Goal: Transaction & Acquisition: Purchase product/service

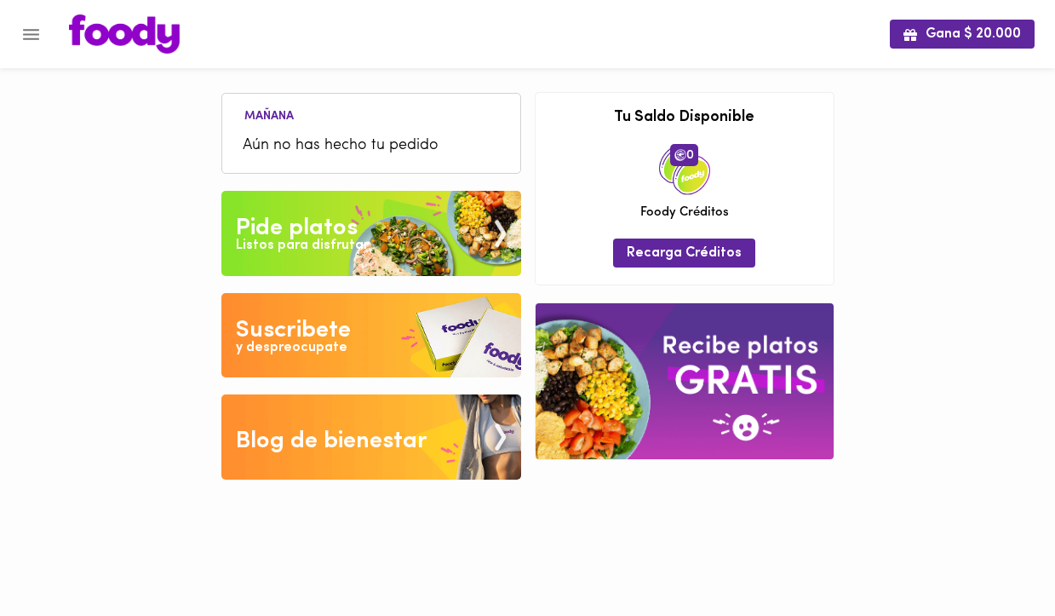
click at [261, 141] on span "Aún no has hecho tu pedido" at bounding box center [371, 146] width 257 height 23
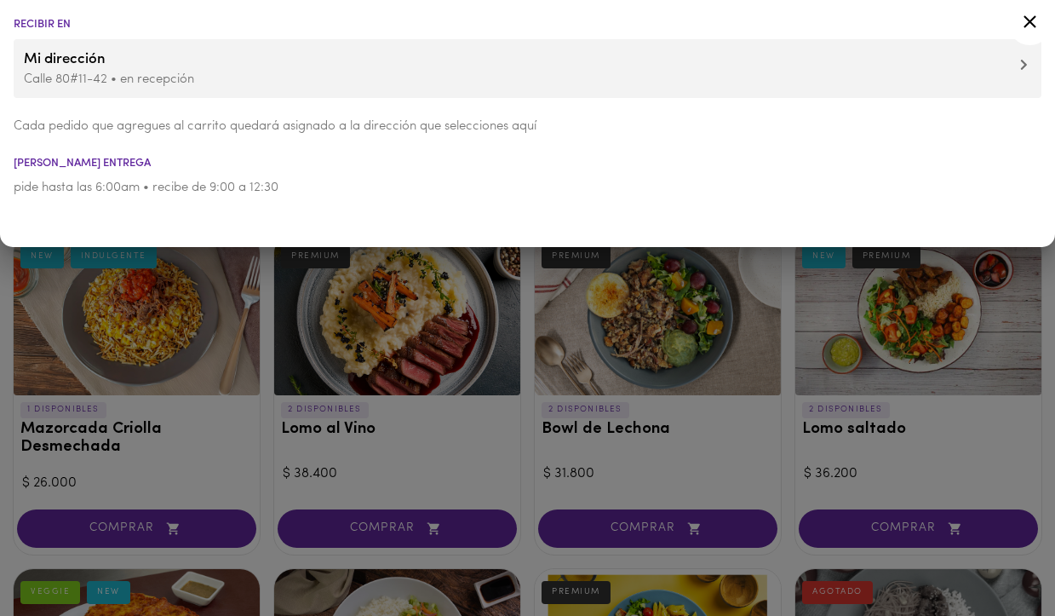
click at [272, 360] on div at bounding box center [527, 308] width 1055 height 616
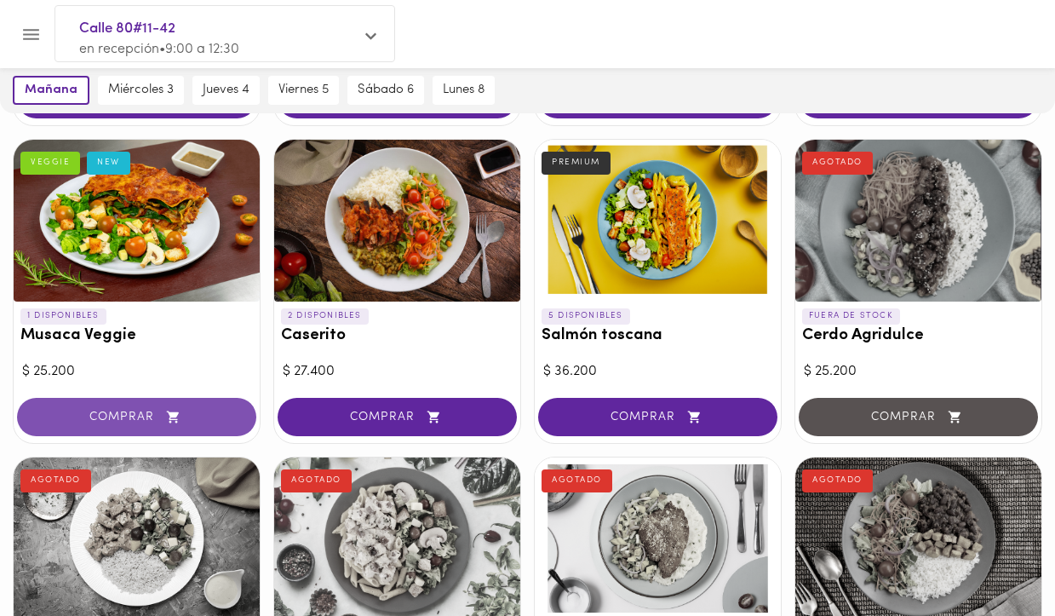
click at [163, 426] on button "COMPRAR" at bounding box center [136, 417] width 239 height 38
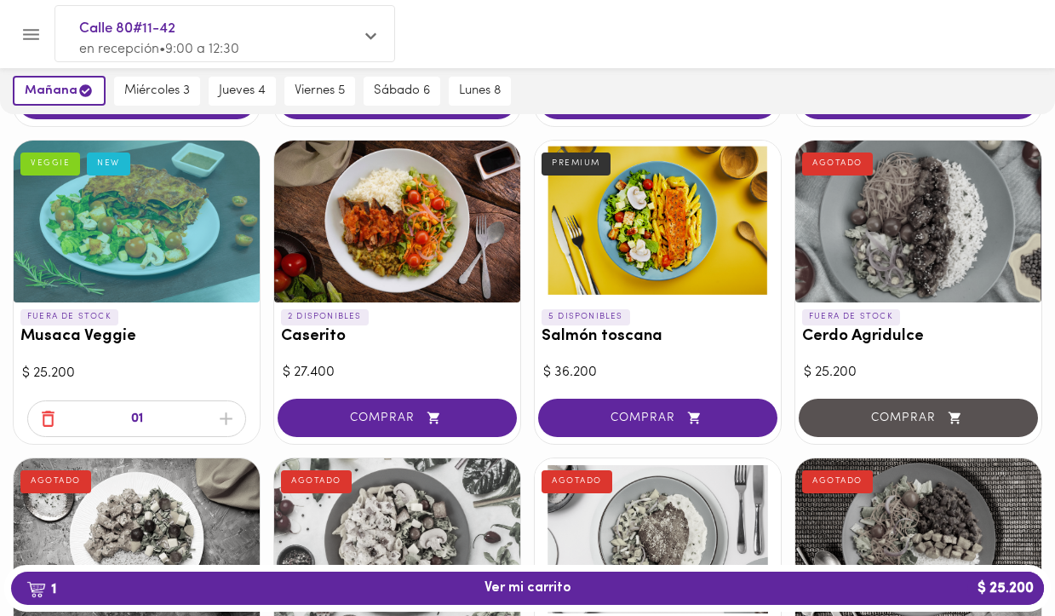
scroll to position [430, 0]
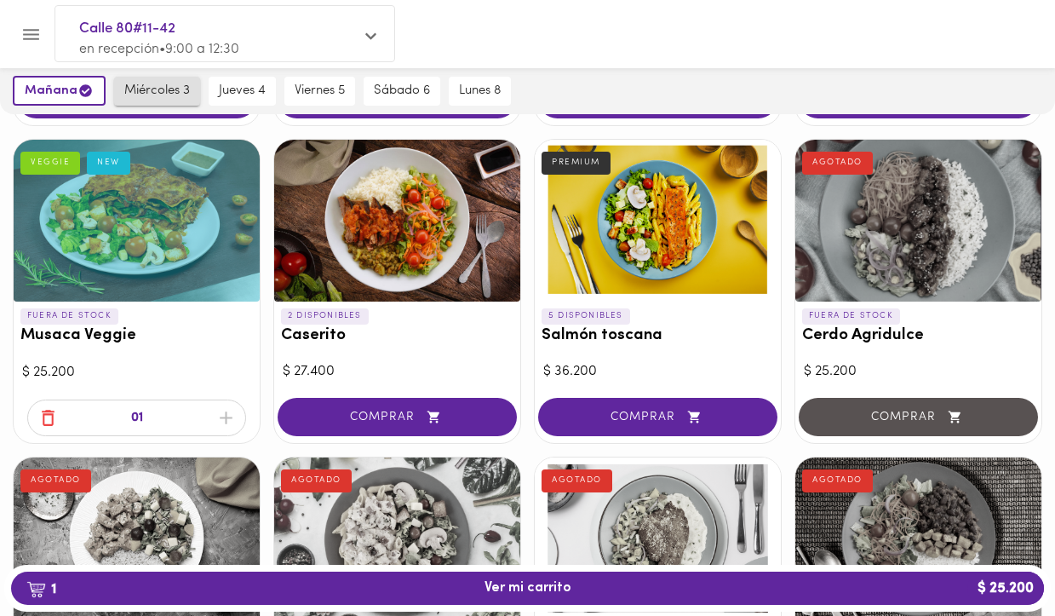
click at [139, 95] on span "miércoles 3" at bounding box center [157, 90] width 66 height 15
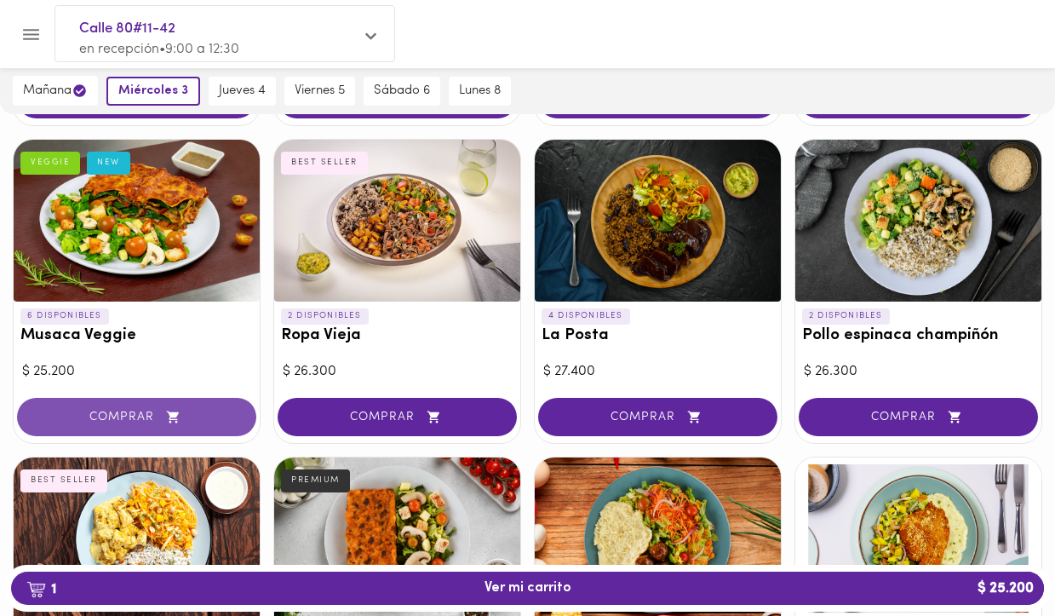
click at [169, 421] on icon "button" at bounding box center [173, 417] width 12 height 12
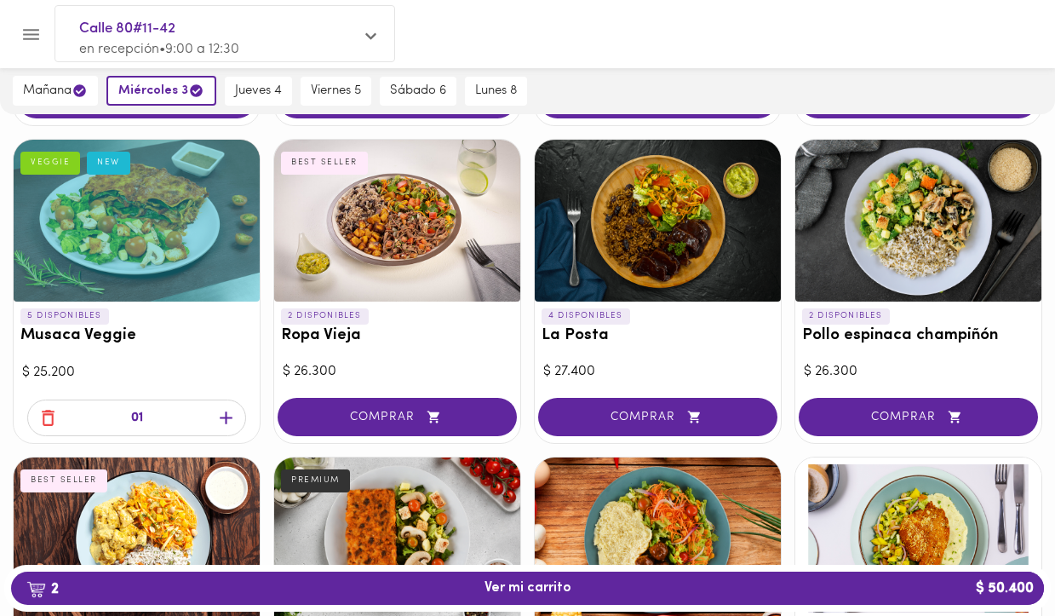
click at [49, 419] on icon "button" at bounding box center [47, 417] width 21 height 21
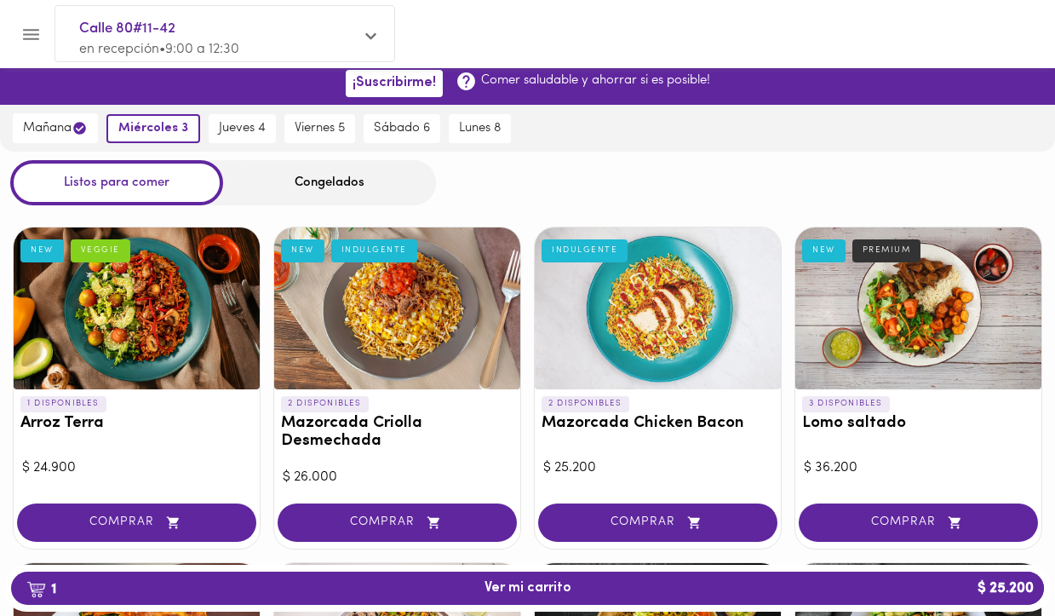
scroll to position [0, 0]
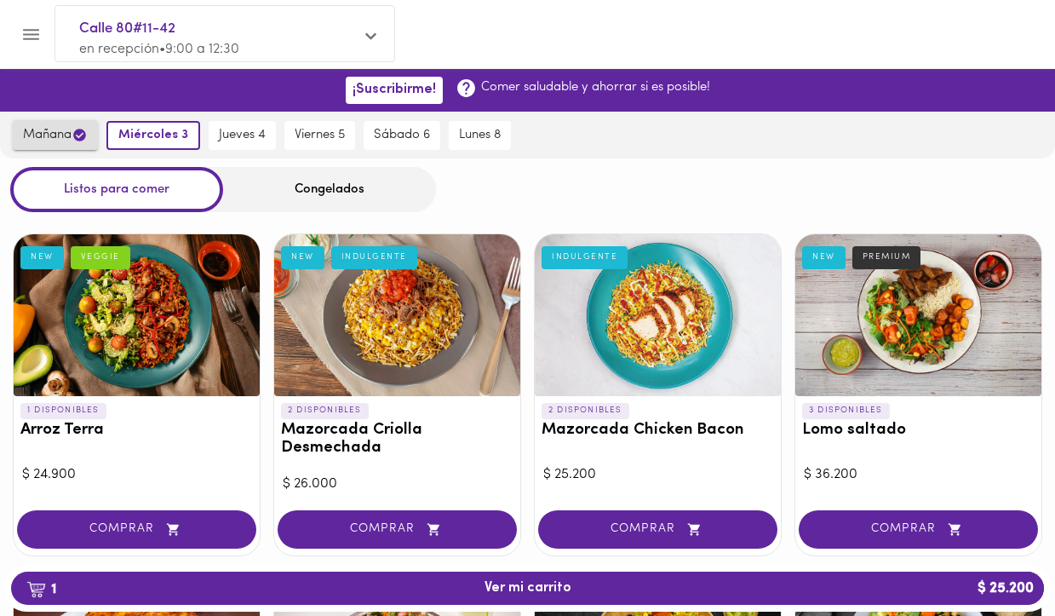
click at [60, 137] on span "mañana" at bounding box center [55, 135] width 65 height 16
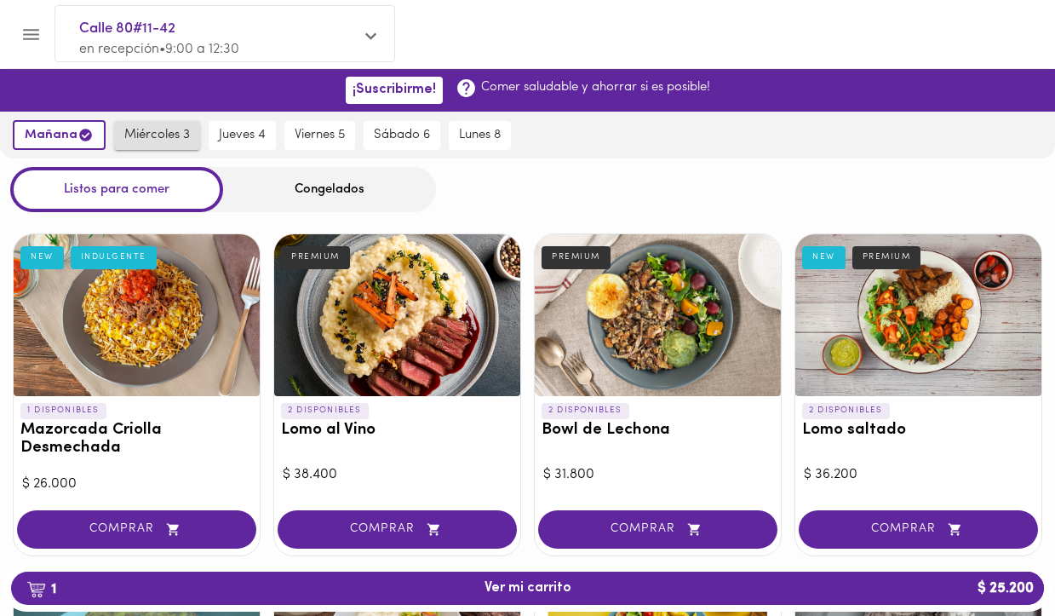
click at [145, 137] on span "miércoles 3" at bounding box center [157, 135] width 66 height 15
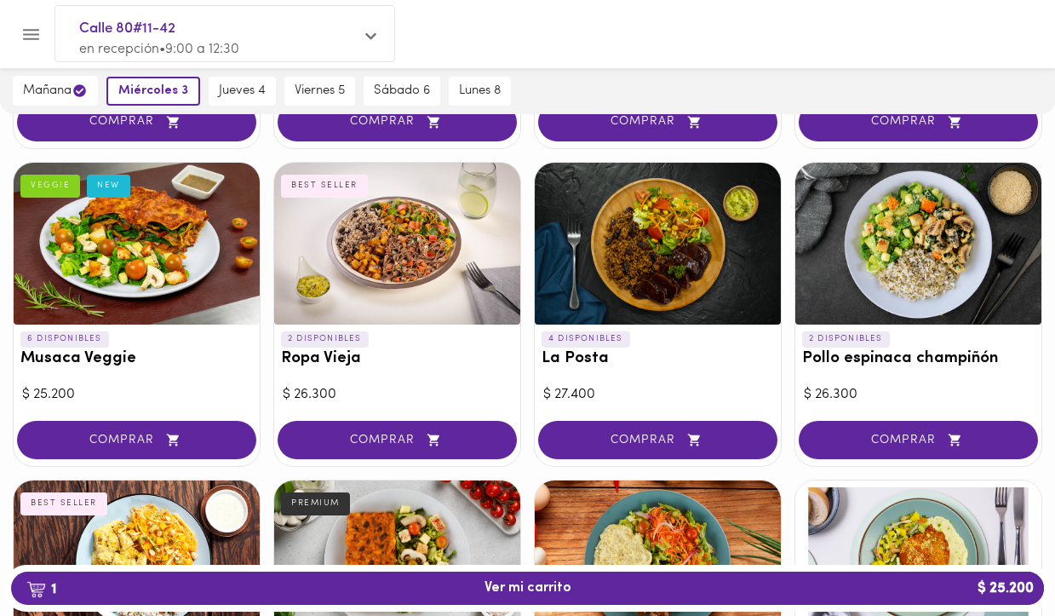
scroll to position [410, 0]
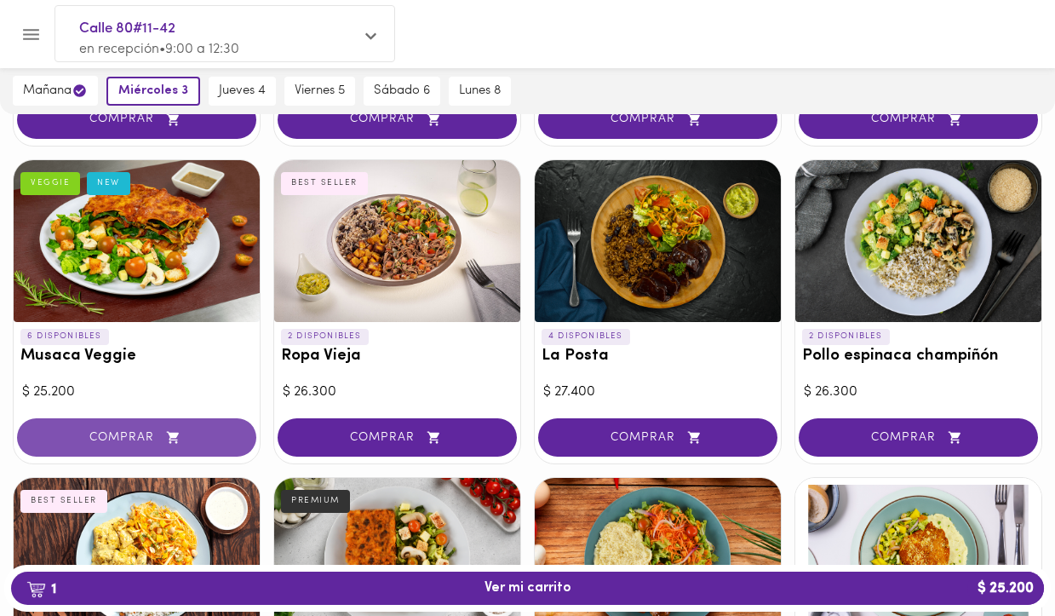
click at [160, 433] on span "COMPRAR" at bounding box center [136, 437] width 197 height 14
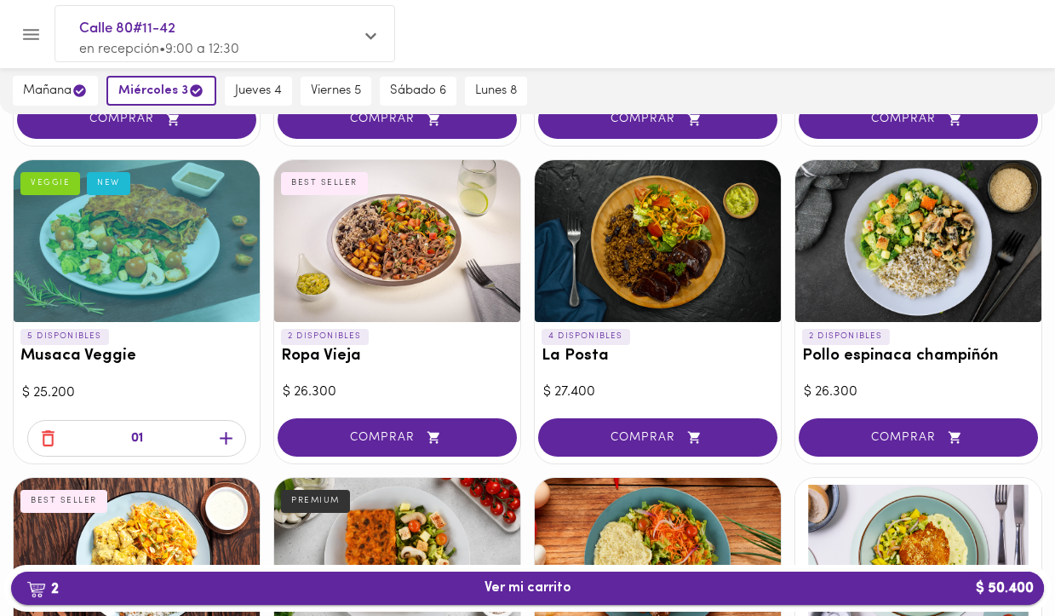
click at [783, 591] on span "2 Ver mi carrito $ 50.400" at bounding box center [528, 588] width 1006 height 16
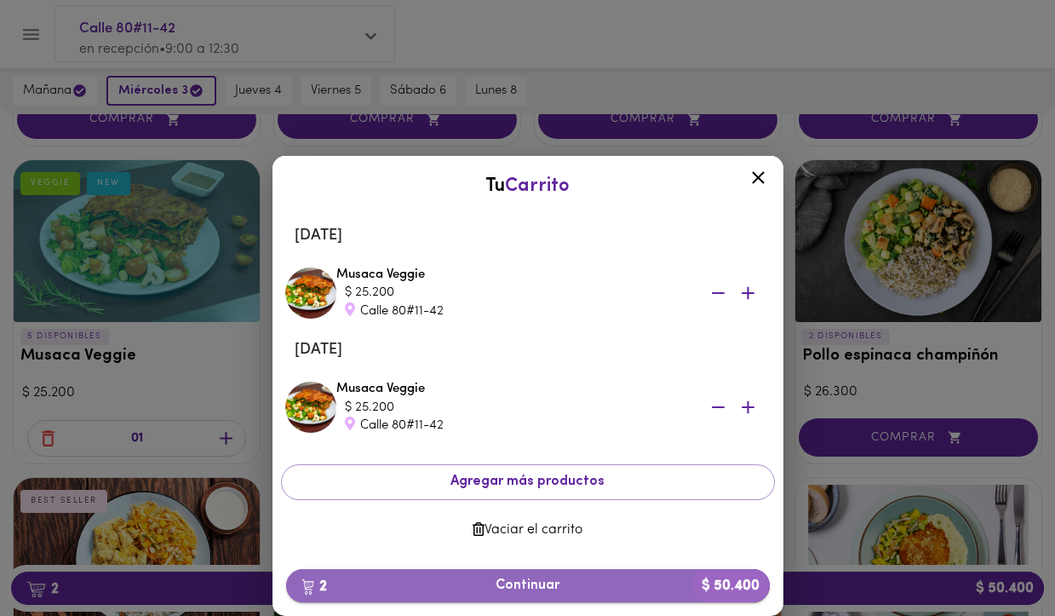
click at [487, 573] on button "2 Continuar $ 50.400" at bounding box center [528, 585] width 484 height 33
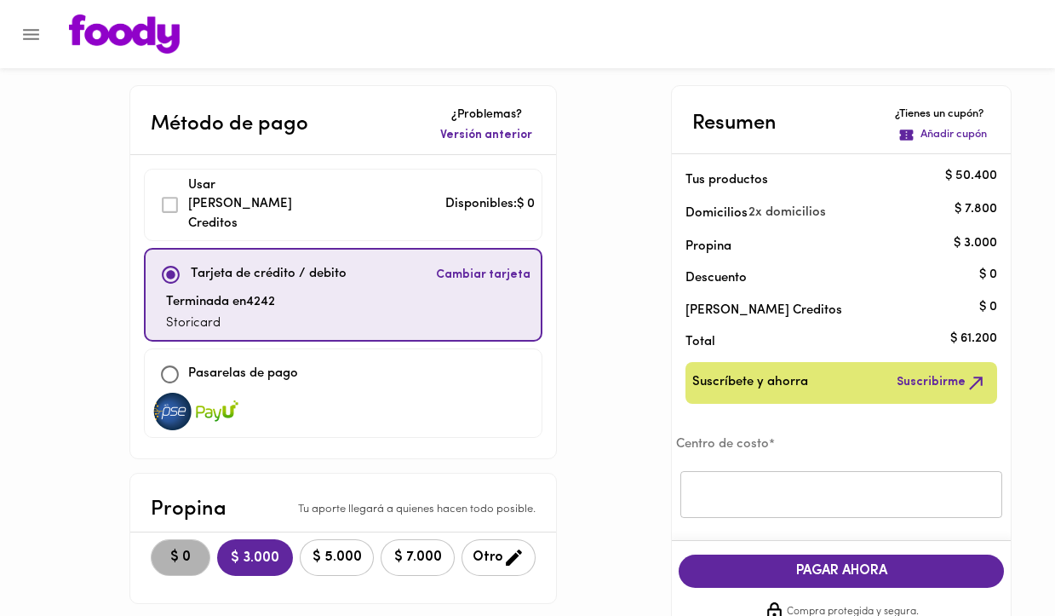
click at [165, 549] on span "$ 0" at bounding box center [180, 557] width 37 height 16
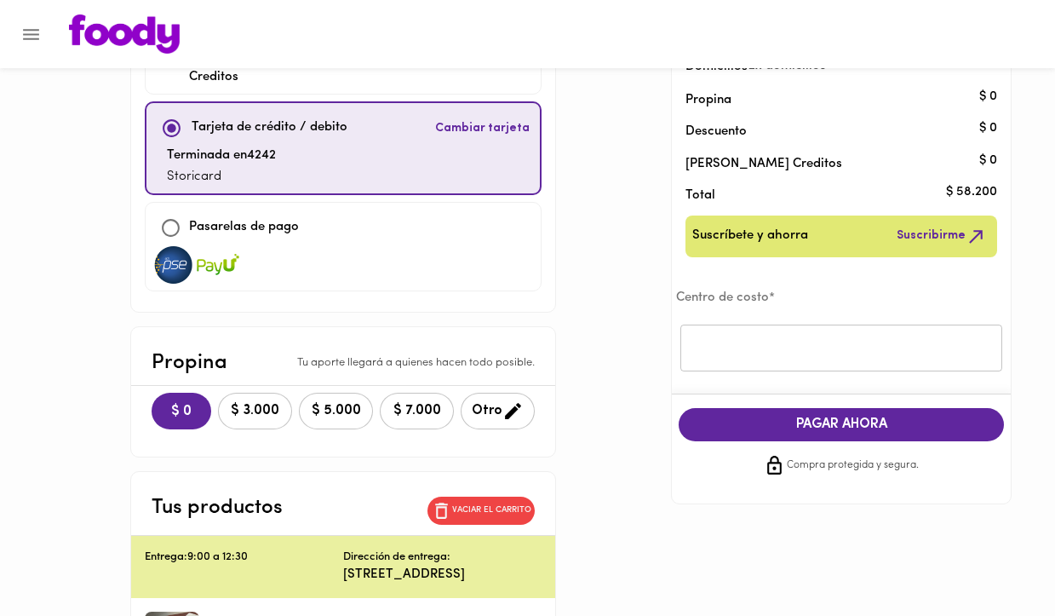
scroll to position [146, 0]
click at [702, 358] on input "text" at bounding box center [841, 347] width 322 height 47
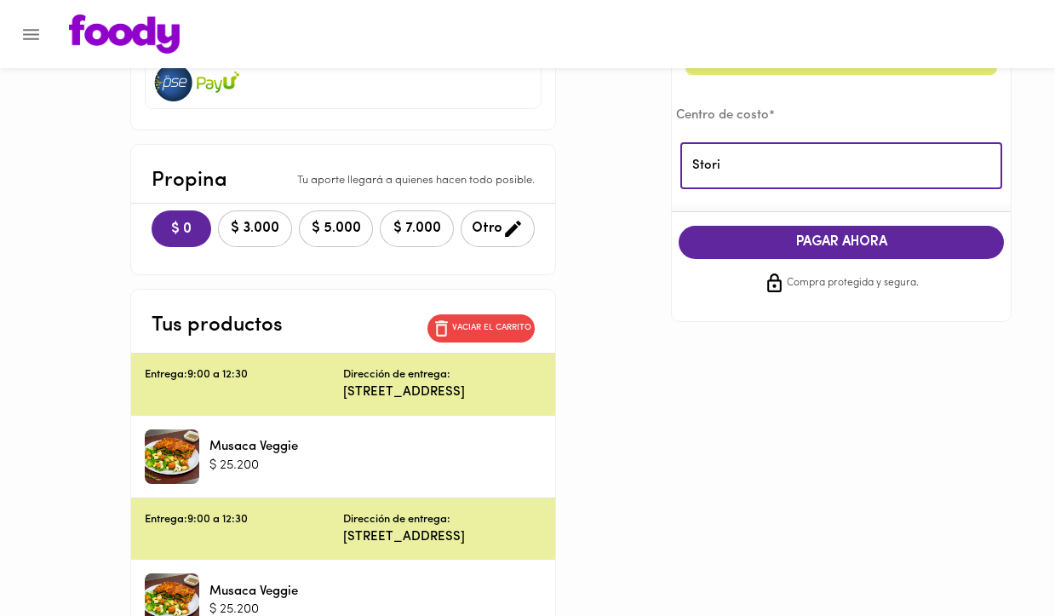
scroll to position [327, 0]
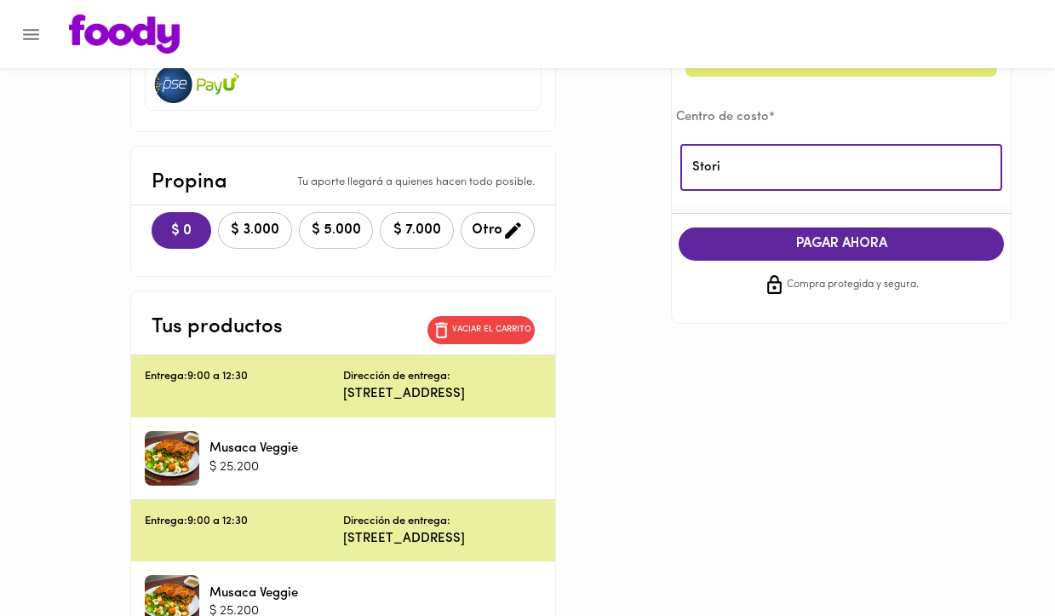
type input "Stori"
click at [807, 228] on button "PAGAR AHORA" at bounding box center [841, 243] width 325 height 33
